Goal: Task Accomplishment & Management: Manage account settings

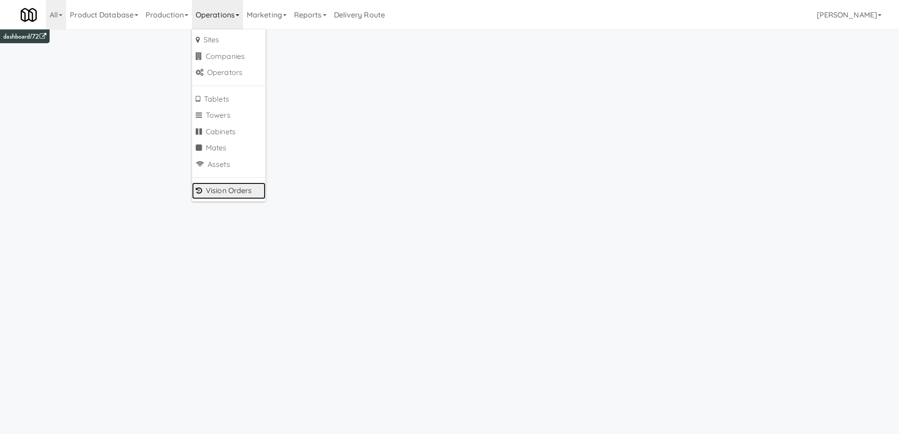
click at [230, 192] on link "Vision Orders" at bounding box center [229, 190] width 74 height 17
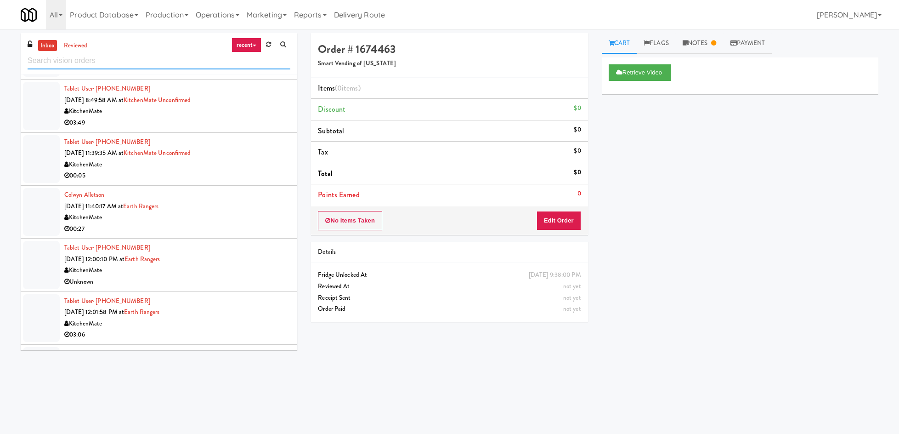
scroll to position [643, 0]
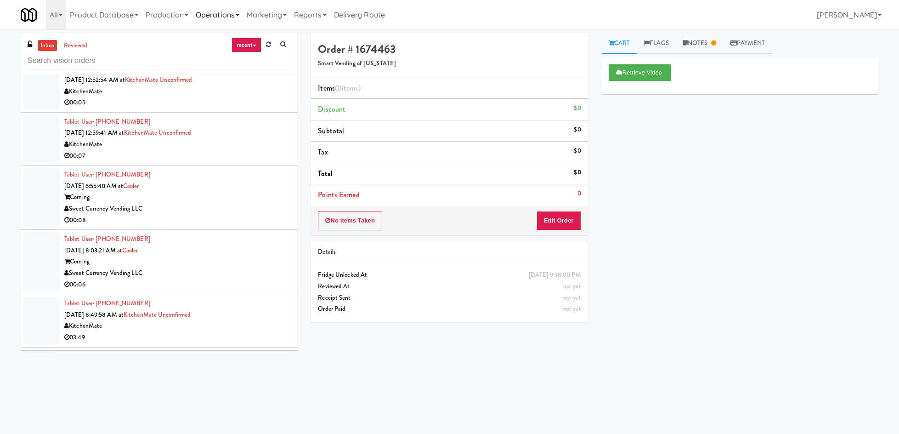
click at [216, 23] on link "Operations" at bounding box center [217, 14] width 51 height 29
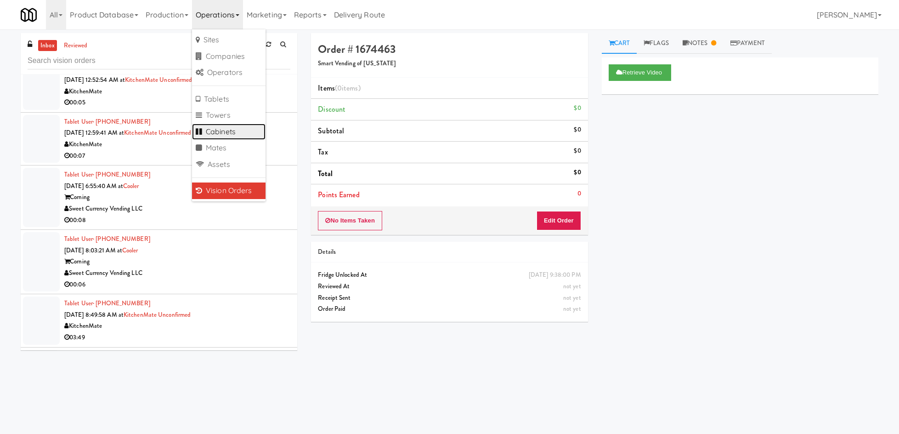
click at [237, 131] on link "Cabinets" at bounding box center [229, 132] width 74 height 17
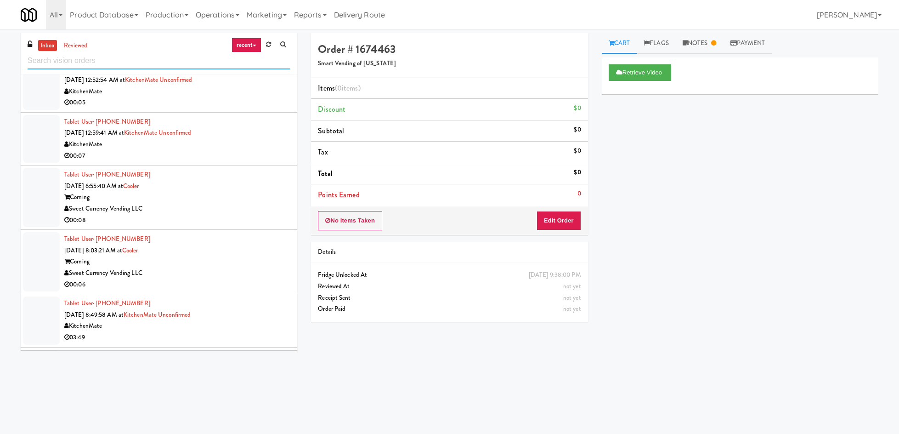
click at [113, 54] on input "text" at bounding box center [159, 60] width 263 height 17
type input "marco"
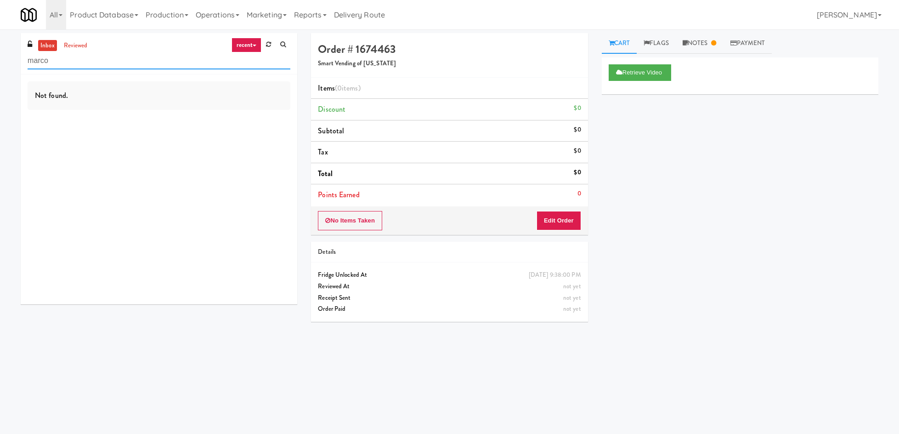
scroll to position [0, 0]
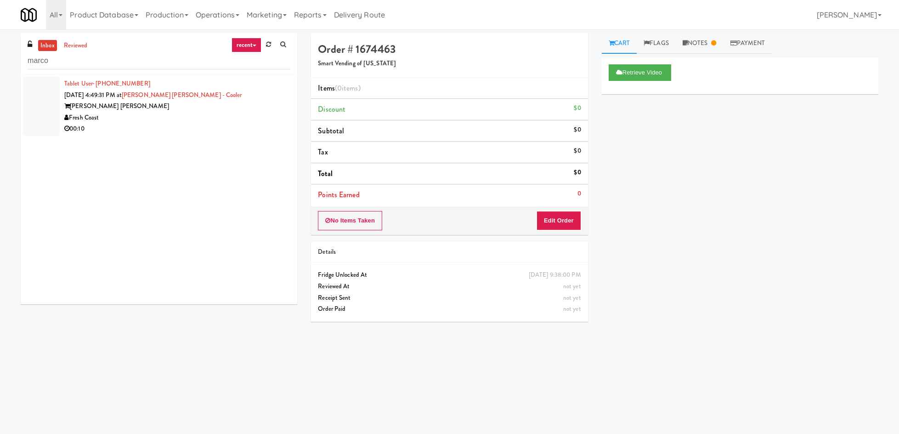
click at [194, 120] on div "Fresh Coast" at bounding box center [177, 117] width 226 height 11
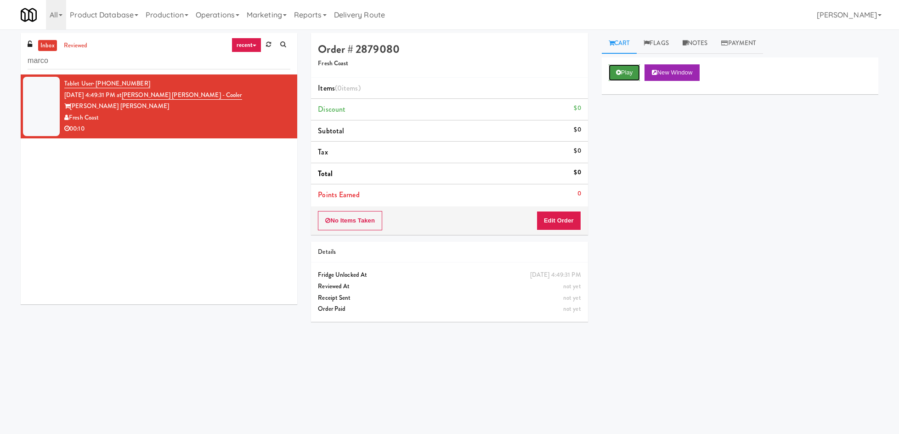
click at [621, 73] on icon at bounding box center [618, 72] width 5 height 6
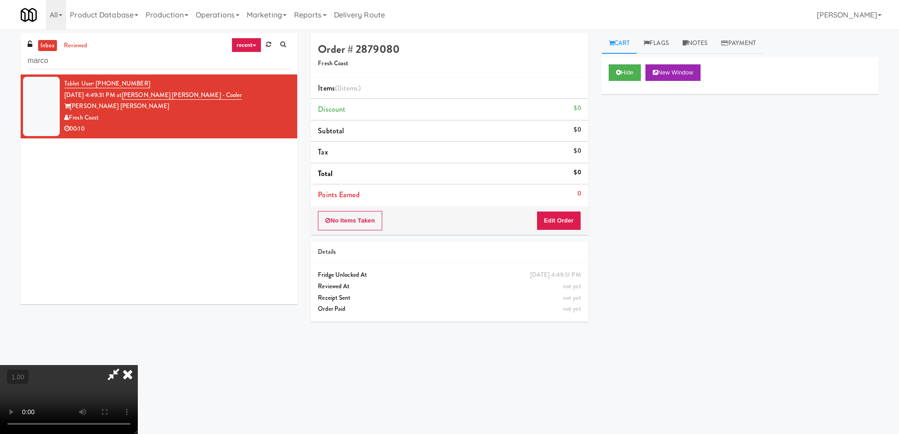
click at [138, 365] on icon at bounding box center [128, 374] width 20 height 18
